Goal: Task Accomplishment & Management: Use online tool/utility

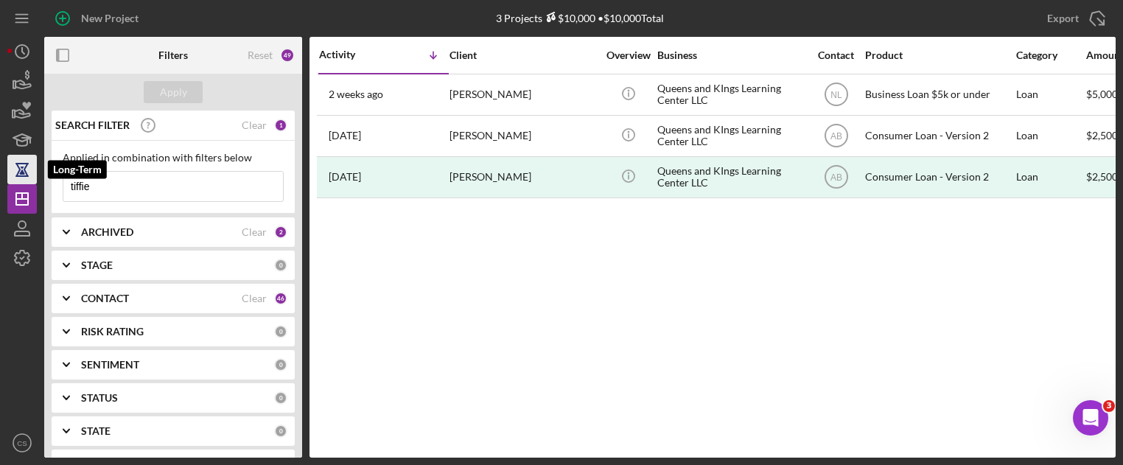
drag, startPoint x: 99, startPoint y: 180, endPoint x: 27, endPoint y: 171, distance: 72.8
click at [28, 172] on div "New Project 3 Projects $10,000 • $10,000 Total tiffie Export Icon/Export Filter…" at bounding box center [561, 229] width 1108 height 458
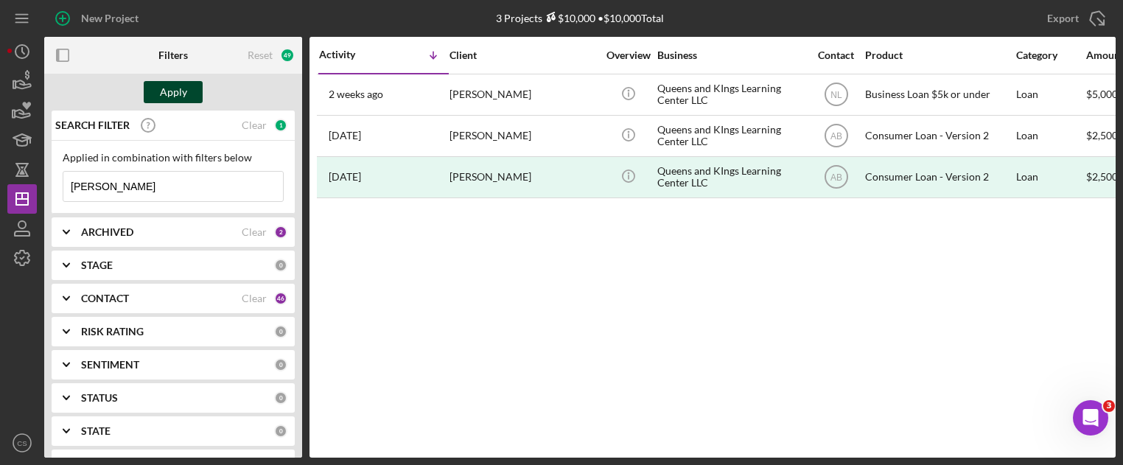
type input "[PERSON_NAME]"
click at [179, 97] on div "Apply" at bounding box center [173, 92] width 27 height 22
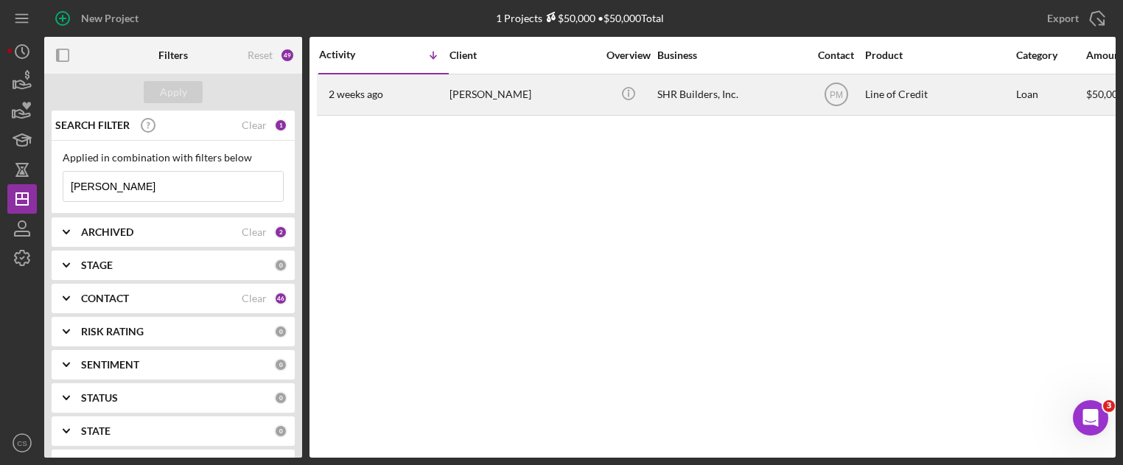
click at [346, 93] on time "2 weeks ago" at bounding box center [356, 94] width 55 height 12
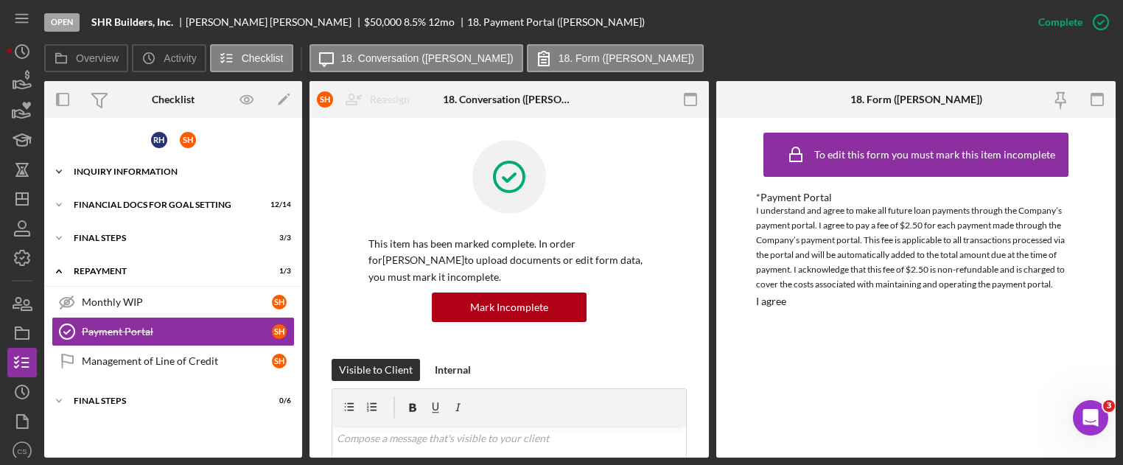
click at [62, 172] on icon "Icon/Expander" at bounding box center [58, 171] width 29 height 29
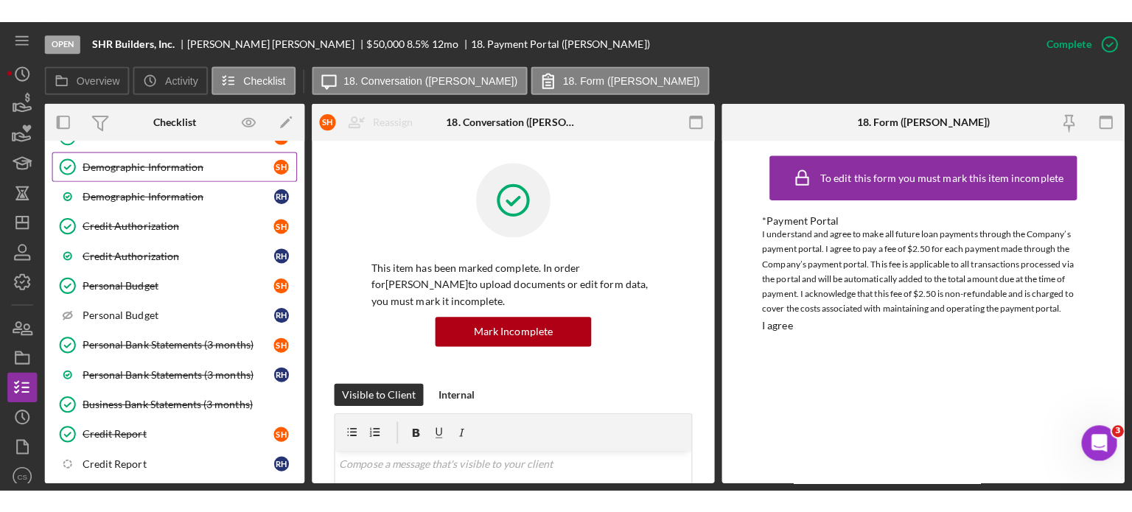
scroll to position [221, 0]
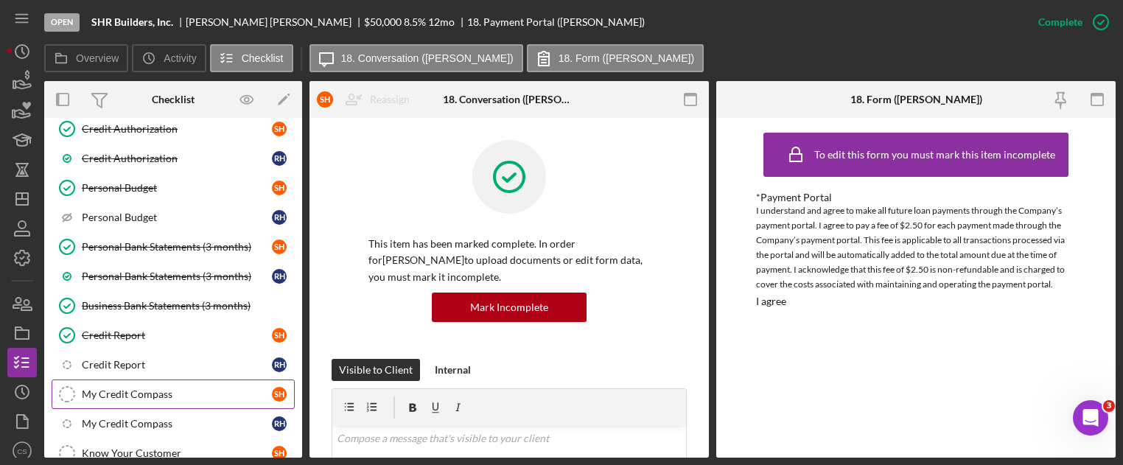
click at [150, 394] on div "My Credit Compass" at bounding box center [177, 394] width 190 height 12
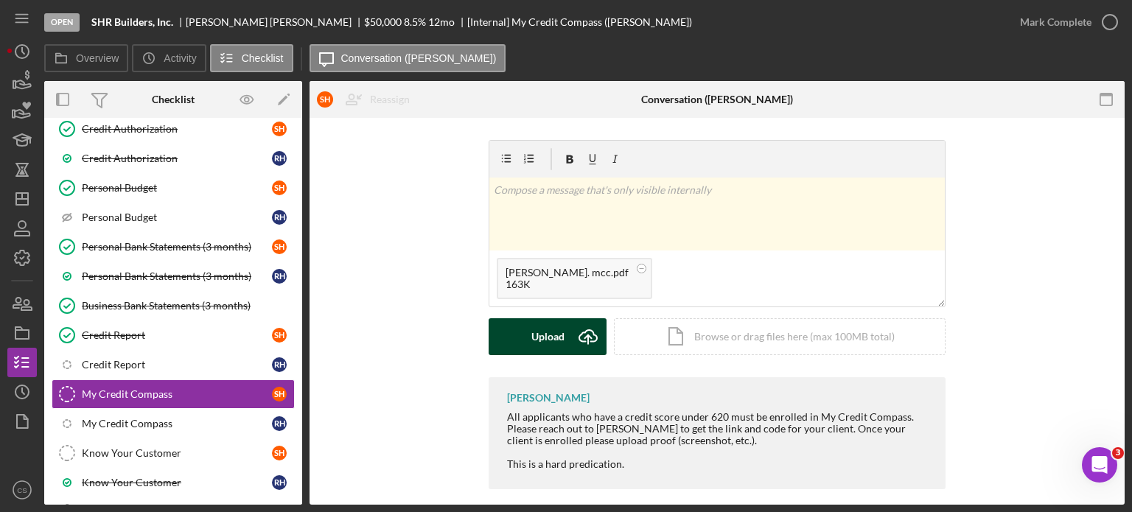
click at [594, 337] on icon "Icon/Upload" at bounding box center [587, 336] width 37 height 37
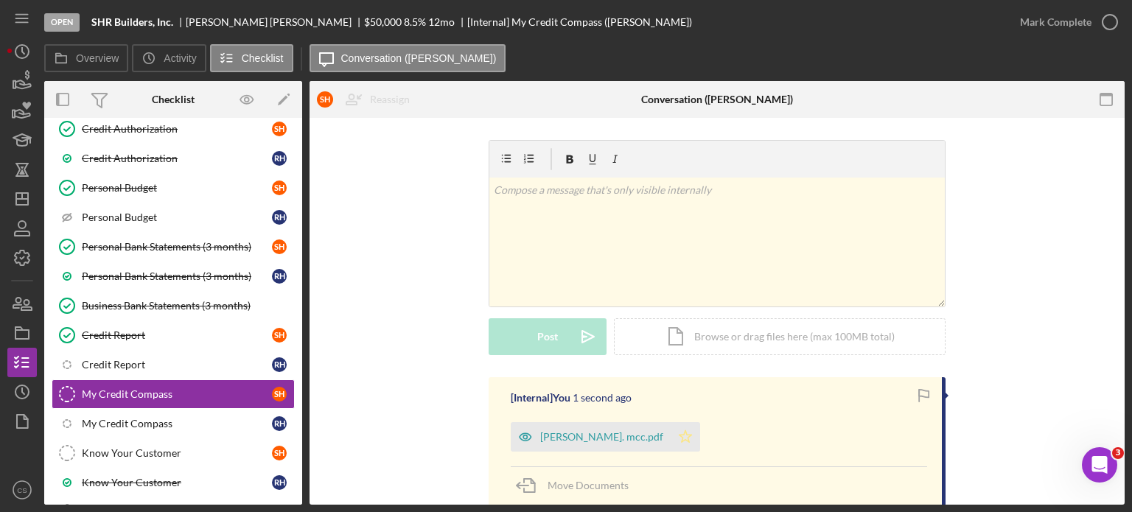
click at [687, 435] on icon "Icon/Star" at bounding box center [684, 436] width 29 height 29
click at [1110, 25] on icon "button" at bounding box center [1109, 22] width 37 height 37
